Goal: Task Accomplishment & Management: Manage account settings

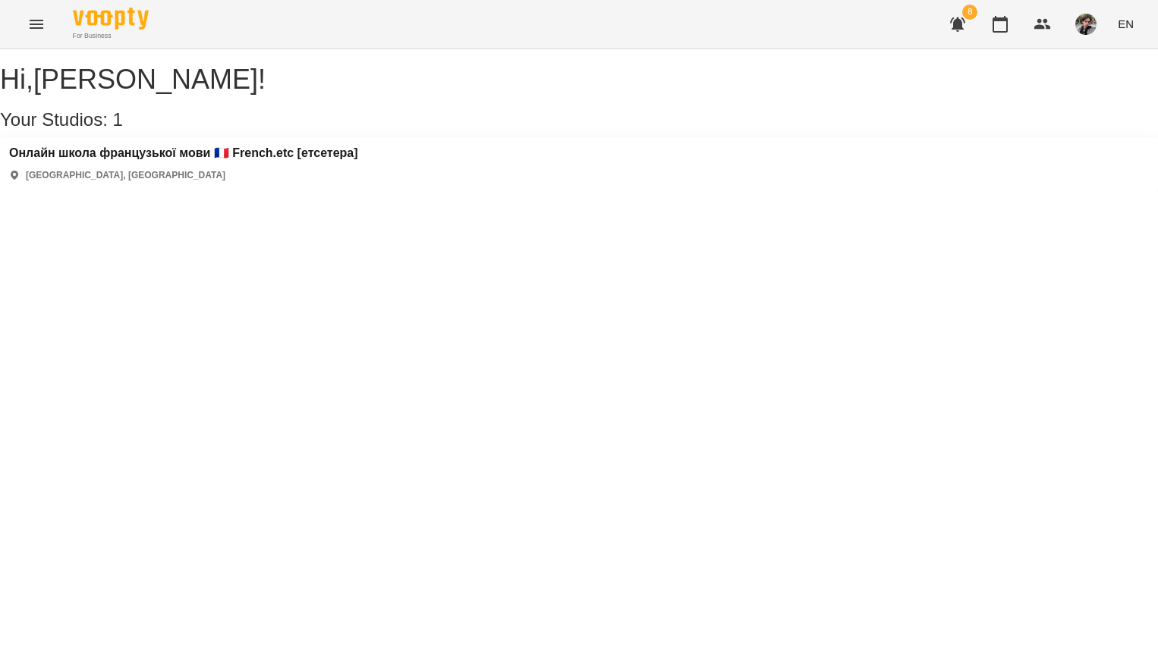
click at [332, 153] on div "Онлайн школа французької мови 🇫🇷 French.etc [етсетера] [GEOGRAPHIC_DATA], [GEOG…" at bounding box center [579, 164] width 1158 height 54
click at [326, 160] on h3 "Онлайн школа французької мови 🇫🇷 French.etc [етсетера]" at bounding box center [183, 153] width 349 height 14
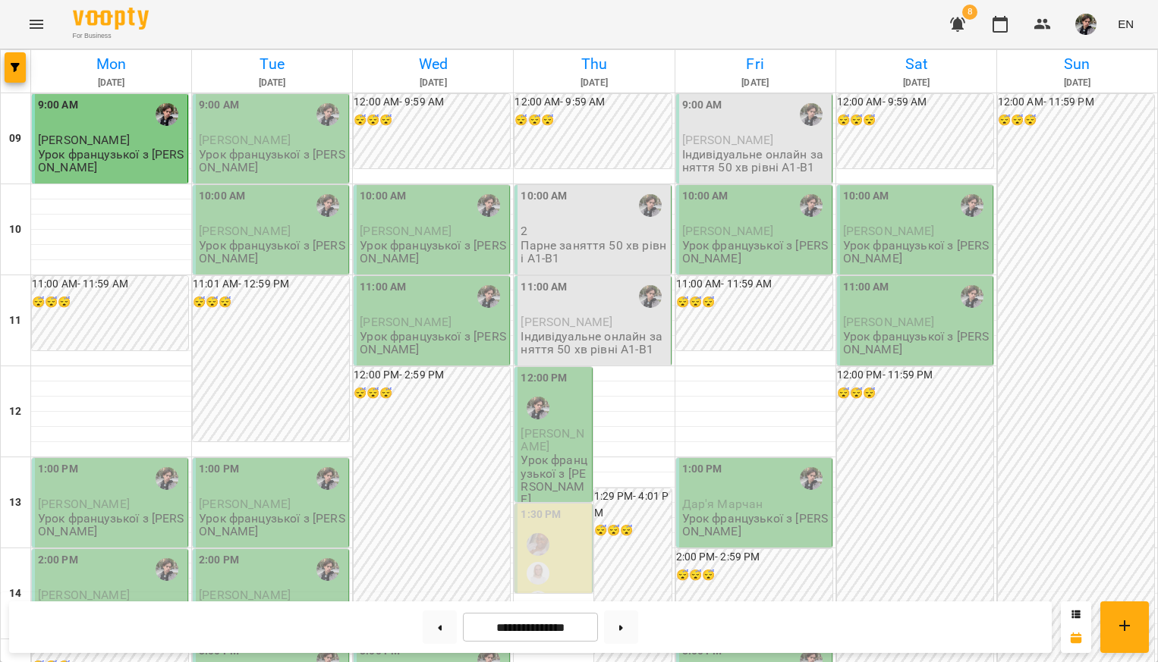
click at [583, 247] on p "Парне заняття 50 хв рівні А1-В1" at bounding box center [593, 252] width 146 height 27
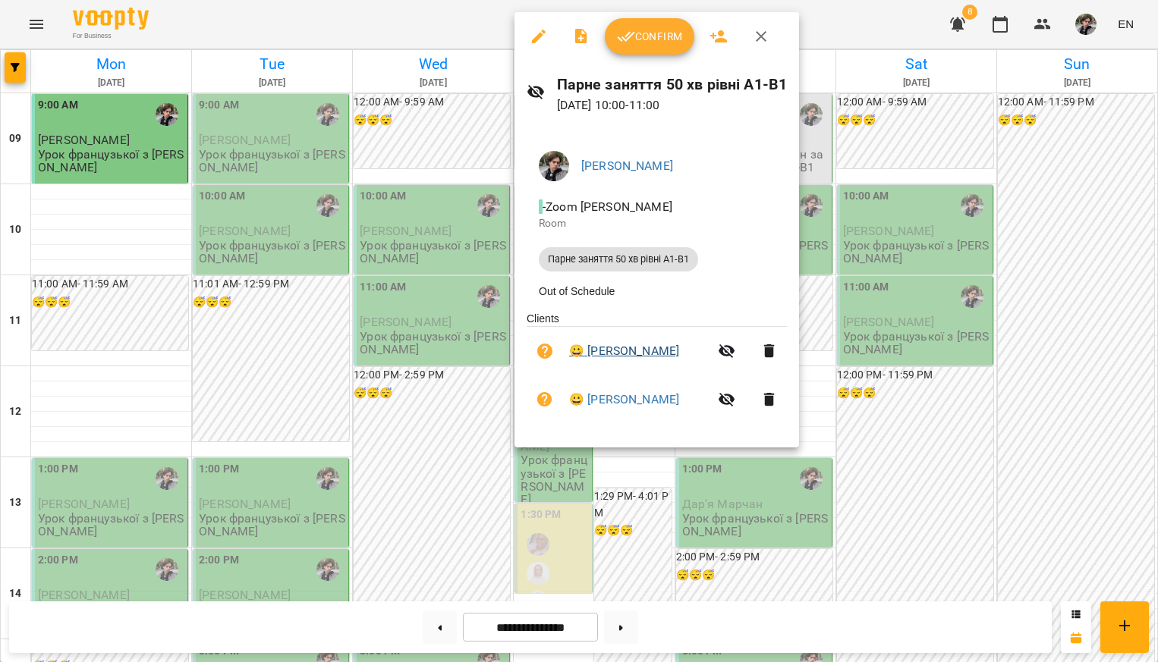
click at [627, 351] on link "😀 Ірина Васютинська" at bounding box center [624, 351] width 110 height 18
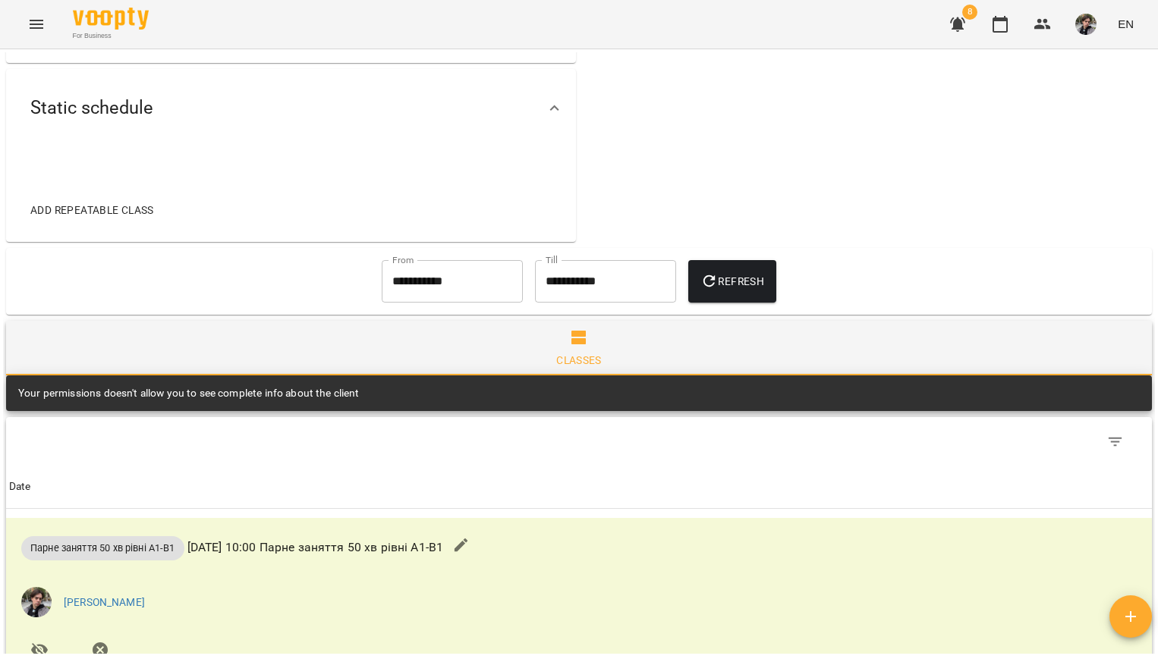
scroll to position [577, 0]
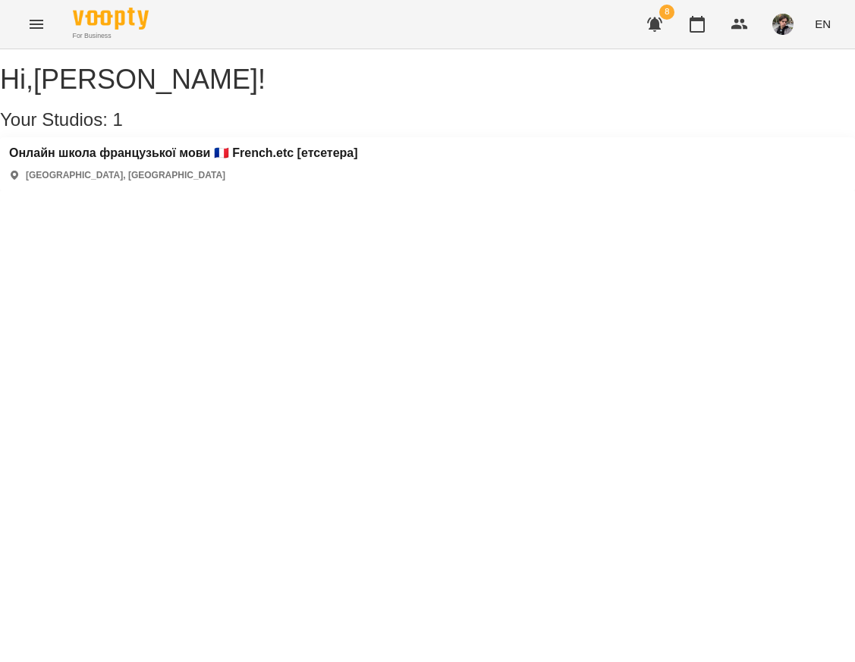
click at [784, 31] on img "button" at bounding box center [782, 24] width 21 height 21
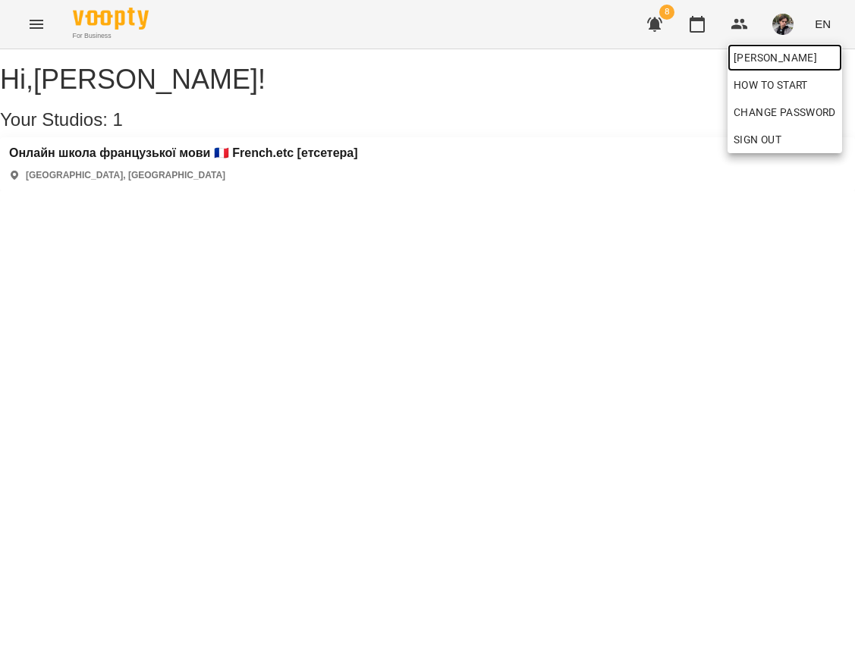
click at [784, 61] on span "[PERSON_NAME]" at bounding box center [785, 58] width 102 height 18
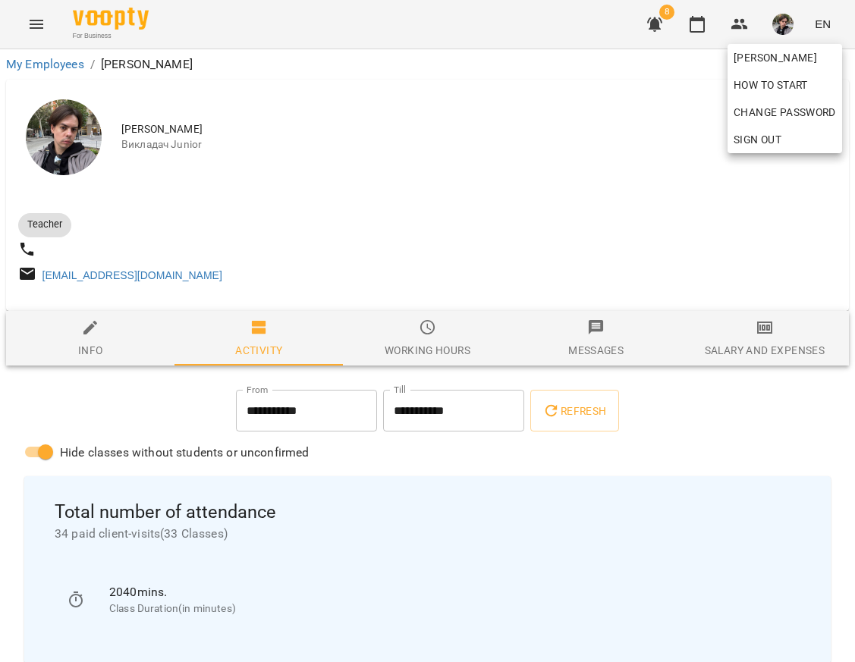
click at [551, 251] on div at bounding box center [427, 331] width 855 height 662
click at [755, 356] on div "Salary and Expenses" at bounding box center [765, 350] width 120 height 18
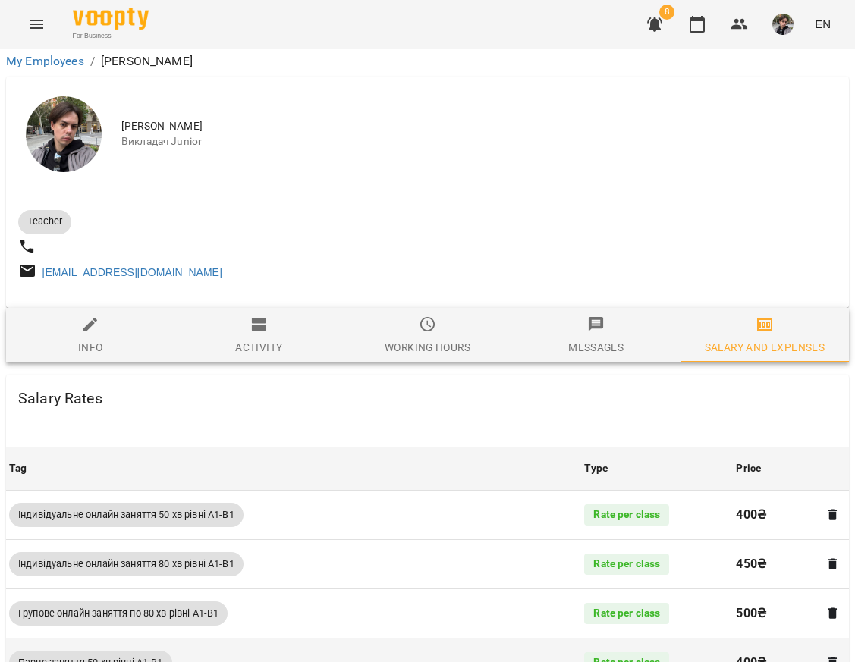
scroll to position [191, 0]
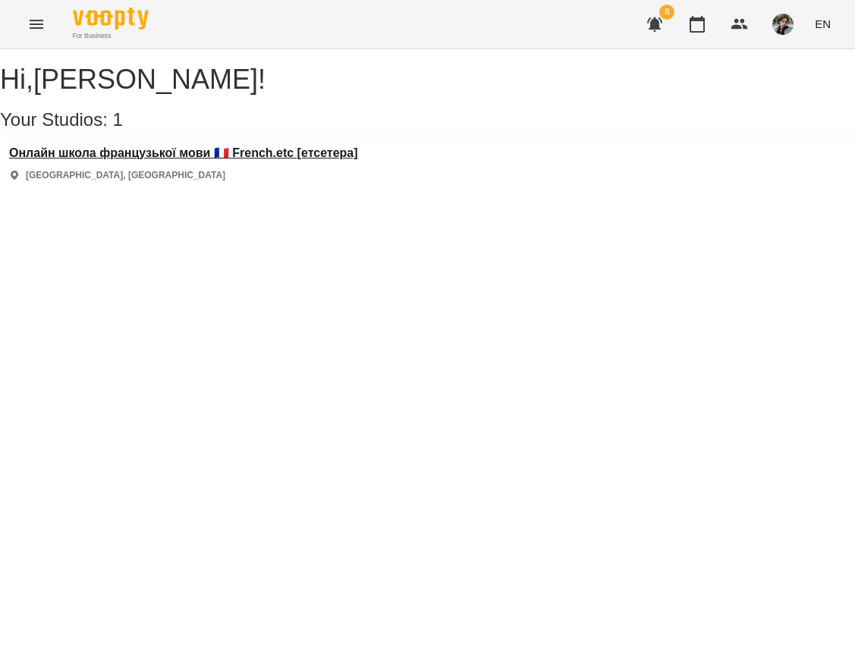
click at [336, 160] on h3 "Онлайн школа французької мови 🇫🇷 French.etc [етсетера]" at bounding box center [183, 153] width 349 height 14
click at [162, 160] on div "Онлайн школа французької мови 🇫🇷 French.etc [етсетера] [GEOGRAPHIC_DATA], [GEOG…" at bounding box center [427, 164] width 855 height 54
click at [159, 160] on h3 "Онлайн школа французької мови 🇫🇷 French.etc [етсетера]" at bounding box center [183, 153] width 349 height 14
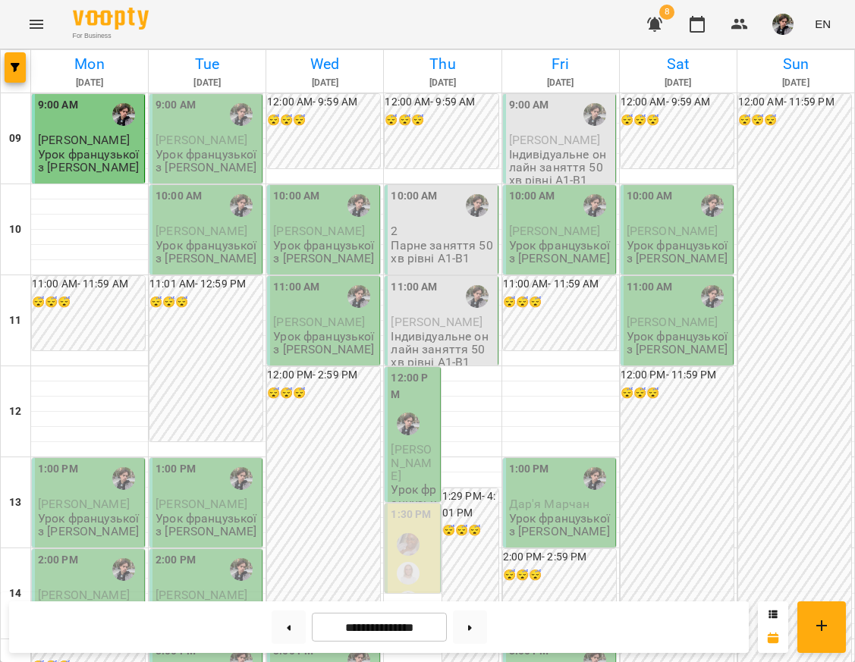
click at [787, 26] on img "button" at bounding box center [782, 24] width 21 height 21
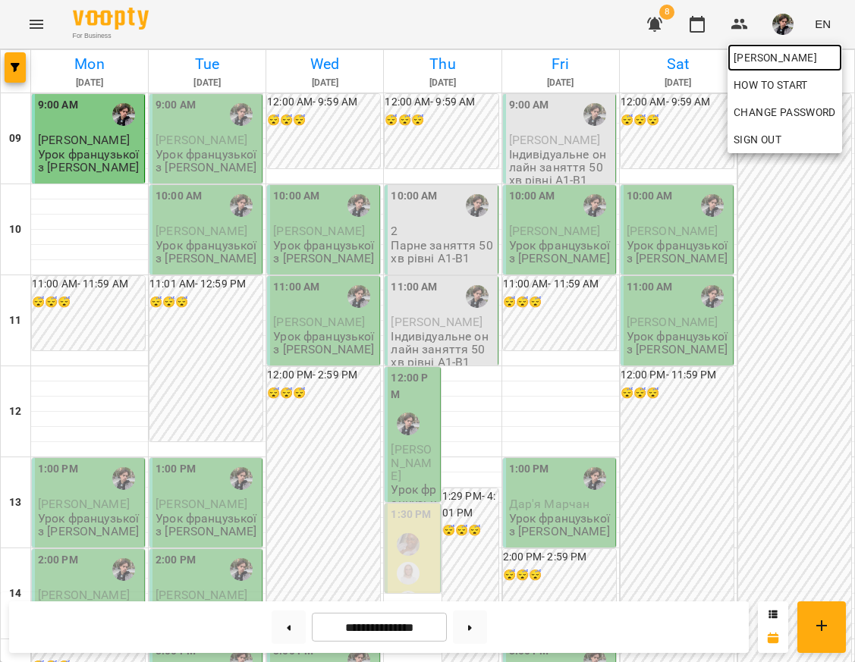
click at [781, 53] on span "[PERSON_NAME]" at bounding box center [785, 58] width 102 height 18
